Goal: Navigation & Orientation: Understand site structure

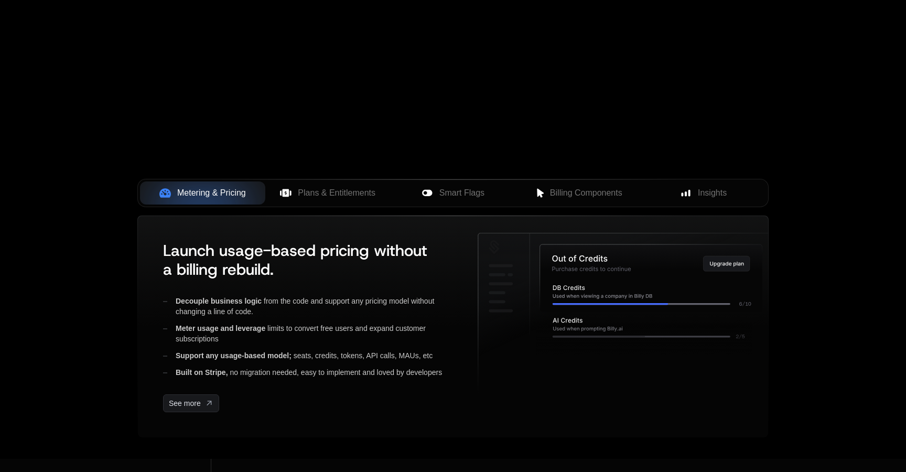
scroll to position [300, 0]
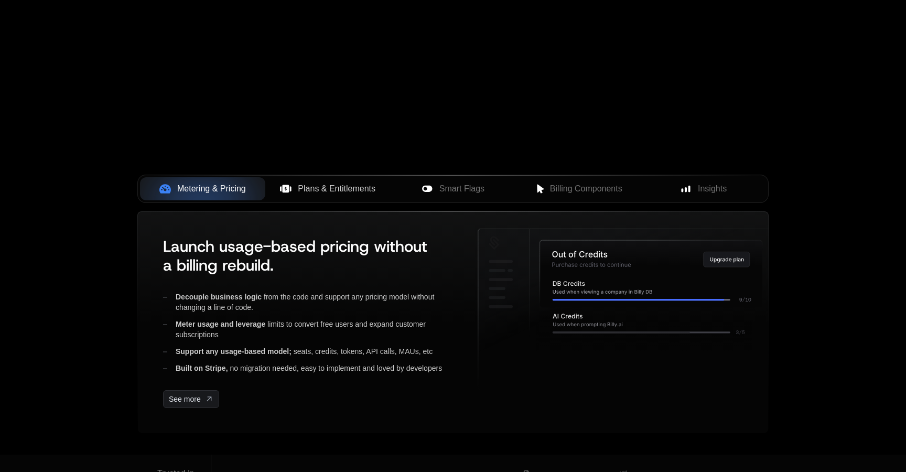
click at [350, 196] on button "Plans & Entitlements" at bounding box center [327, 188] width 125 height 23
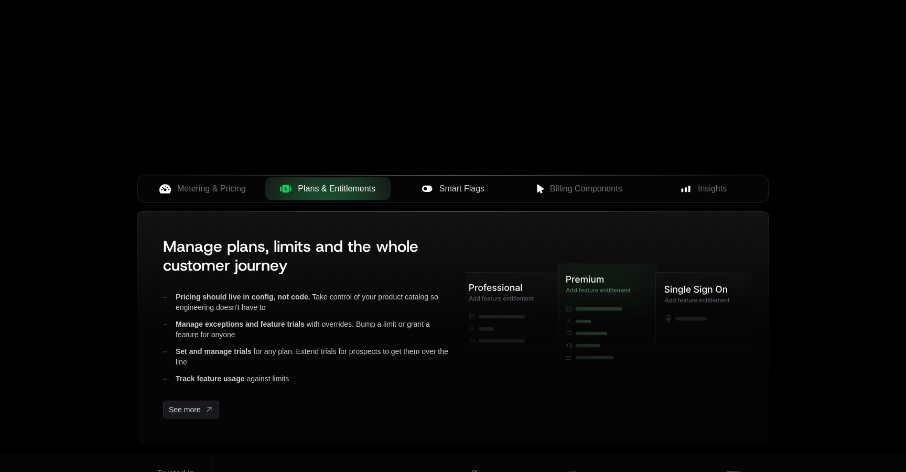
click at [463, 188] on span "Smart Flags" at bounding box center [462, 189] width 45 height 13
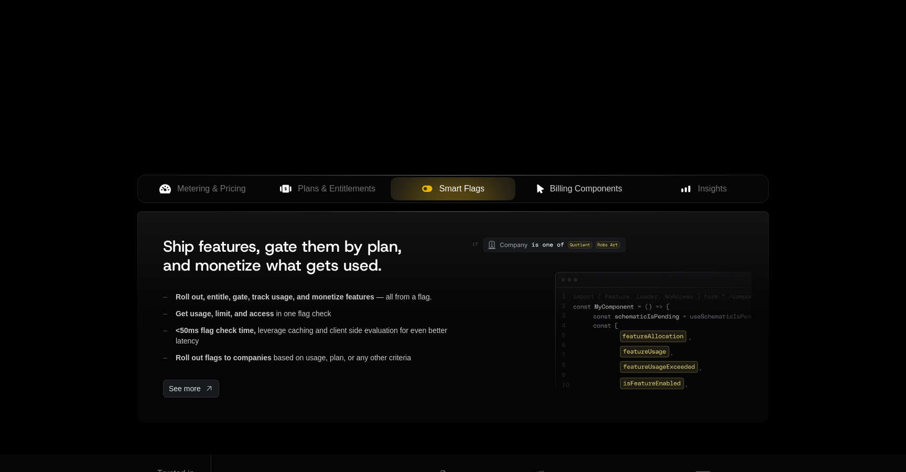
click at [584, 193] on span "Billing Components" at bounding box center [586, 189] width 72 height 13
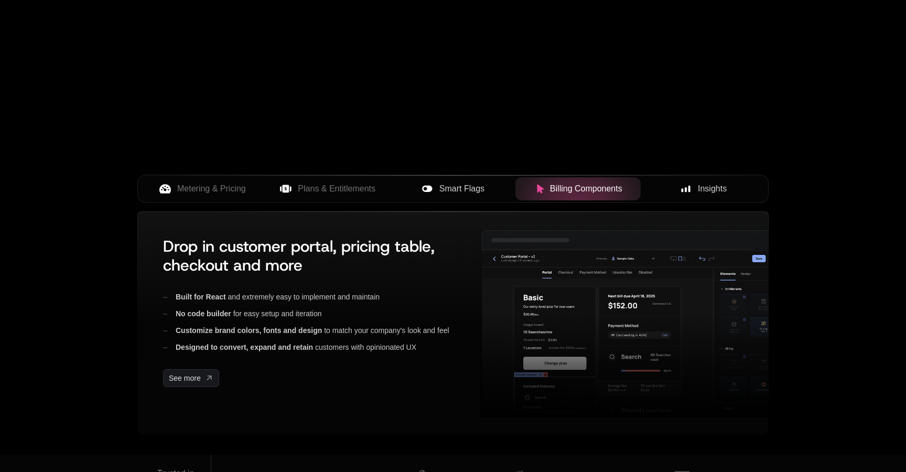
click at [661, 188] on div "Insights" at bounding box center [703, 189] width 109 height 13
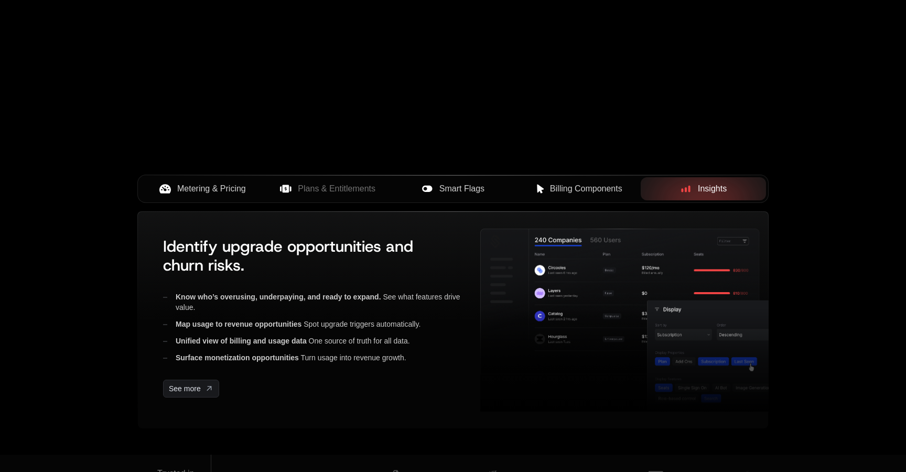
click at [191, 194] on span "Metering & Pricing" at bounding box center [211, 189] width 69 height 13
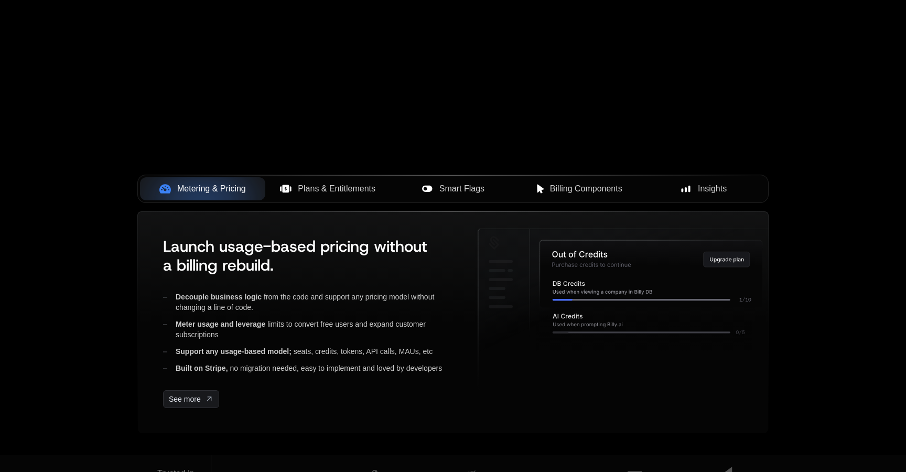
click at [307, 193] on span "Plans & Entitlements" at bounding box center [337, 189] width 78 height 13
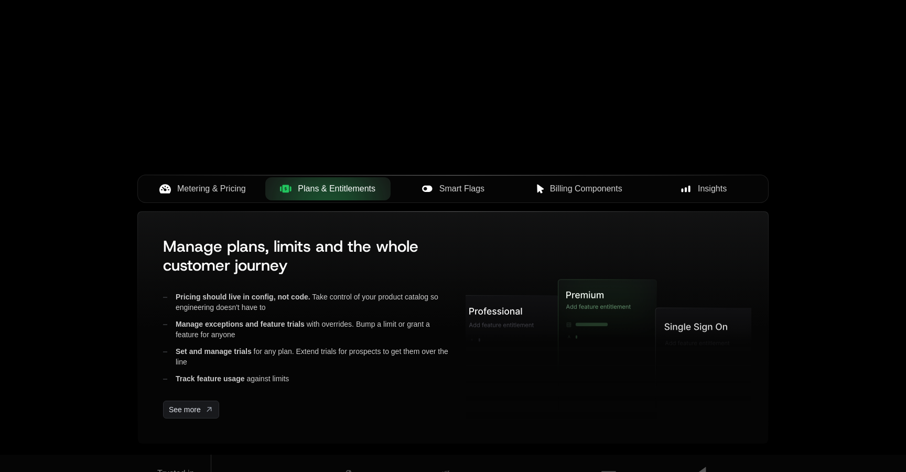
click at [480, 186] on span "Smart Flags" at bounding box center [462, 189] width 45 height 13
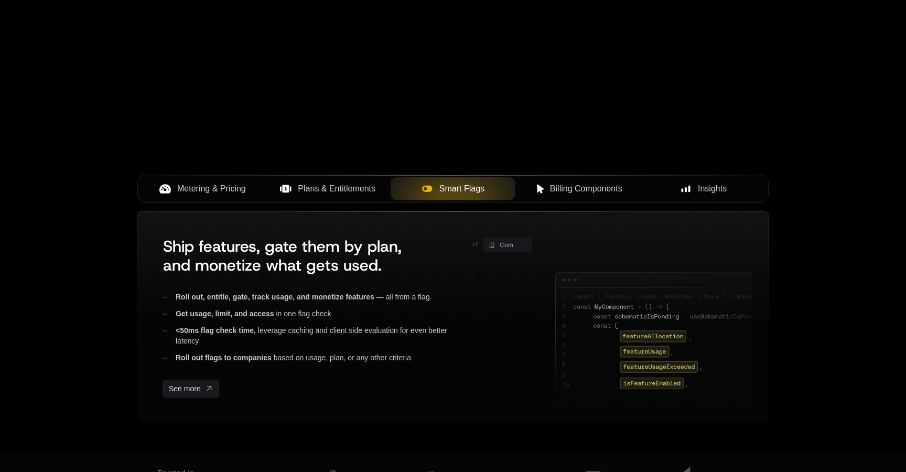
click at [563, 192] on span "Billing Components" at bounding box center [586, 189] width 72 height 13
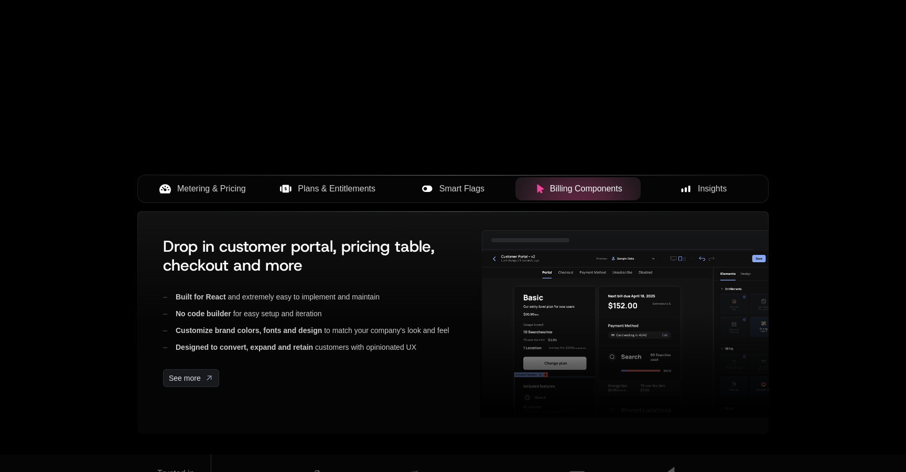
click at [683, 189] on icon at bounding box center [685, 188] width 9 height 9
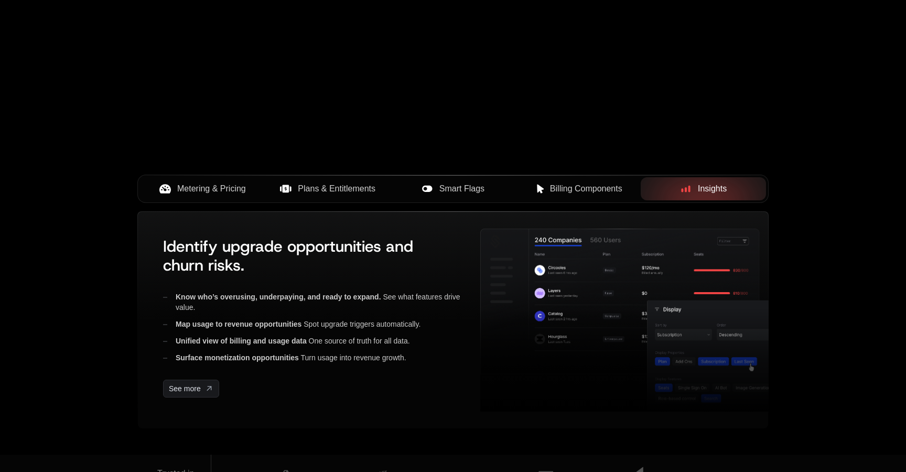
click at [568, 189] on span "Billing Components" at bounding box center [586, 189] width 72 height 13
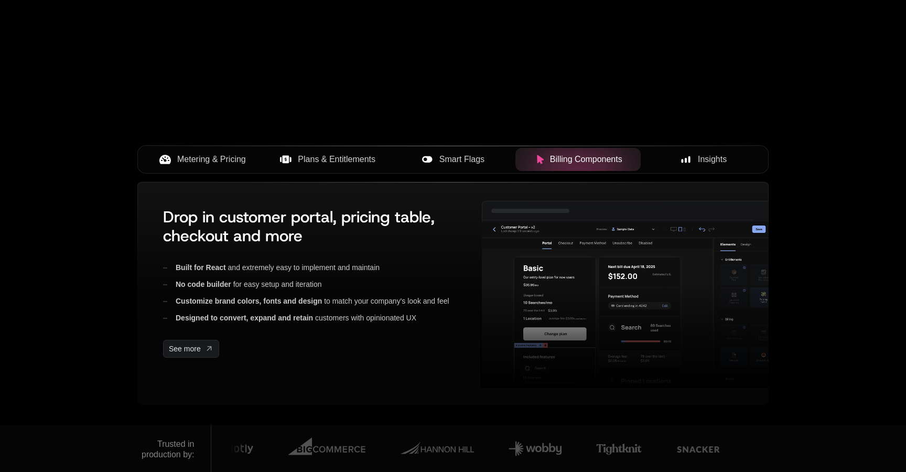
scroll to position [338, 0]
